Goal: Information Seeking & Learning: Learn about a topic

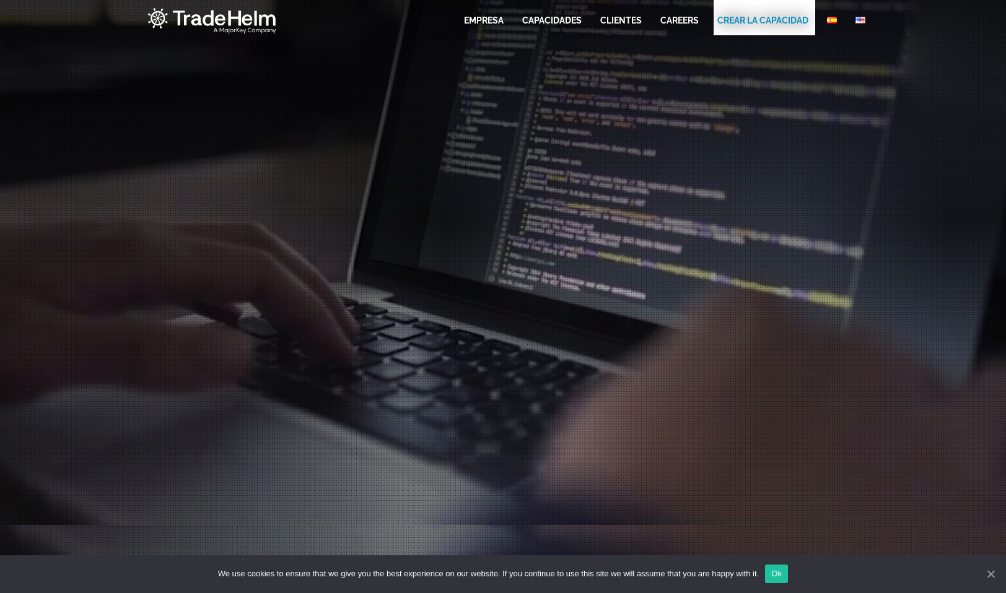
click at [694, 28] on li "CAREERS" at bounding box center [679, 25] width 38 height 22
click at [690, 22] on link "CAREERS" at bounding box center [679, 20] width 38 height 12
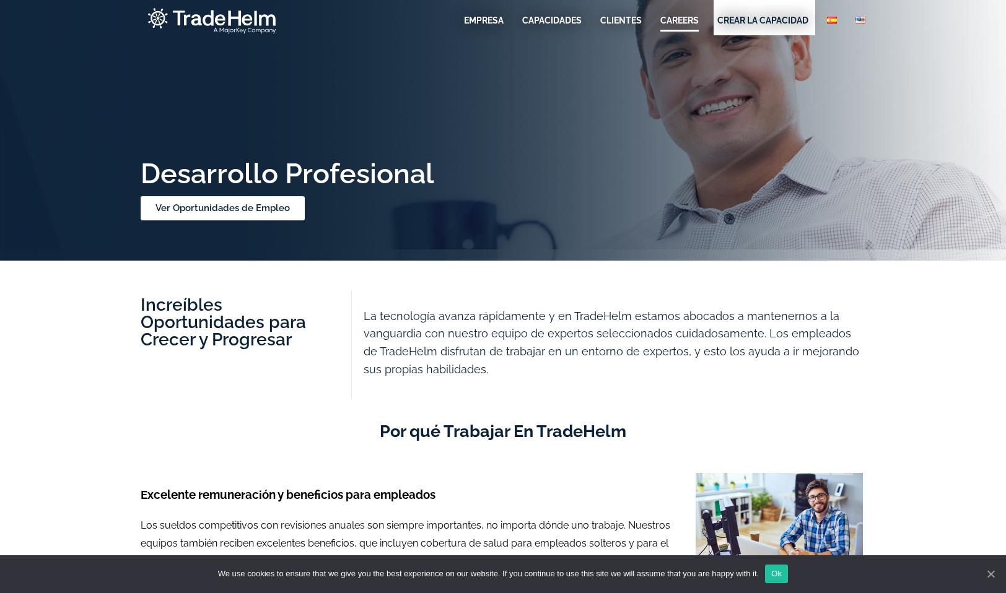
scroll to position [31, 0]
click at [254, 210] on link "Ver Oportunidades de Empleo" at bounding box center [222, 209] width 181 height 27
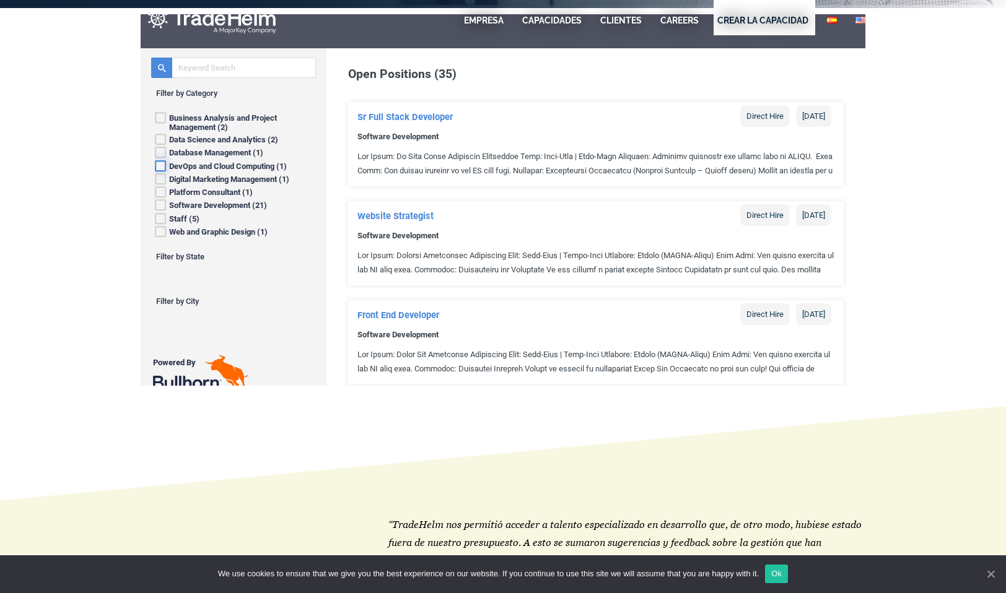
scroll to position [2, 0]
click at [250, 202] on span "Software Development (21)" at bounding box center [218, 203] width 98 height 9
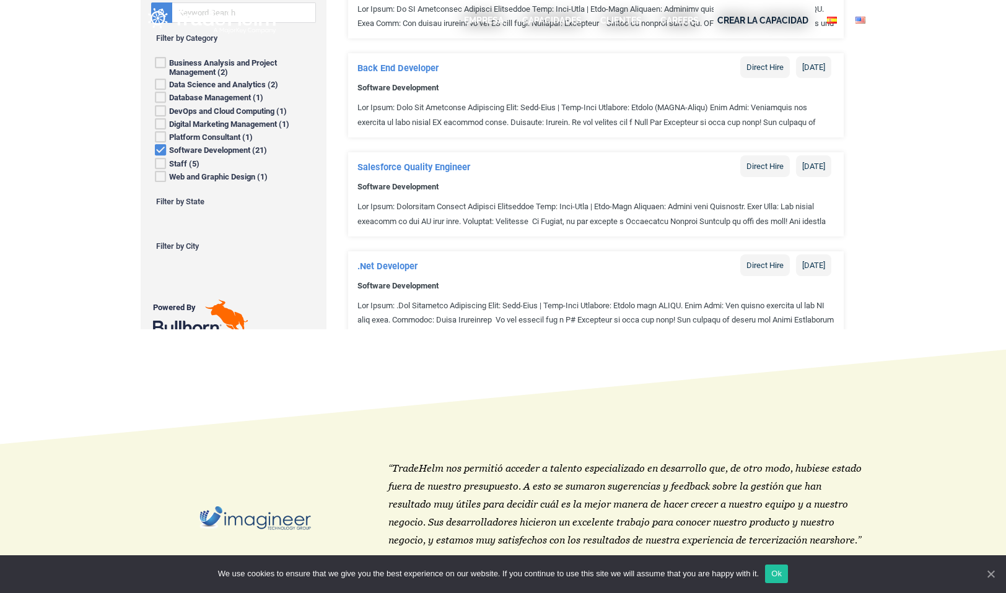
scroll to position [419, 0]
